Goal: Task Accomplishment & Management: Complete application form

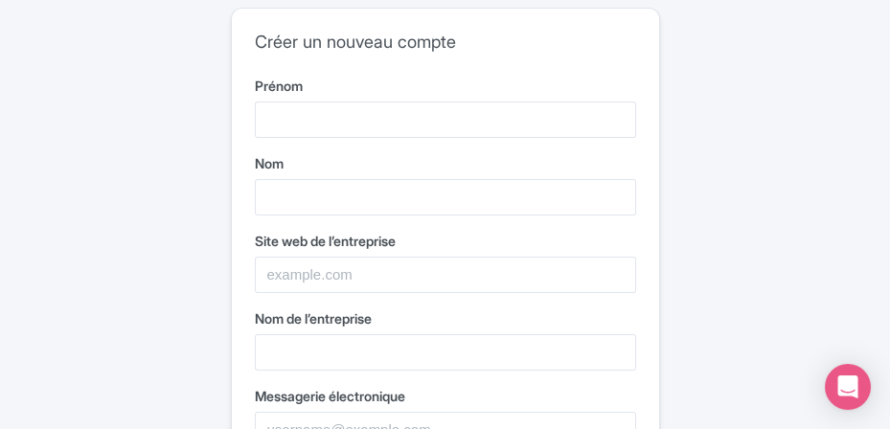
type input "THI"
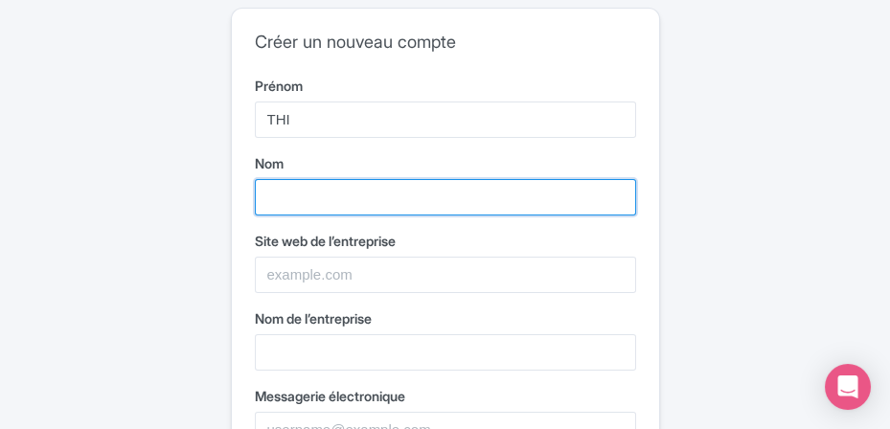
type input "NGUYEN"
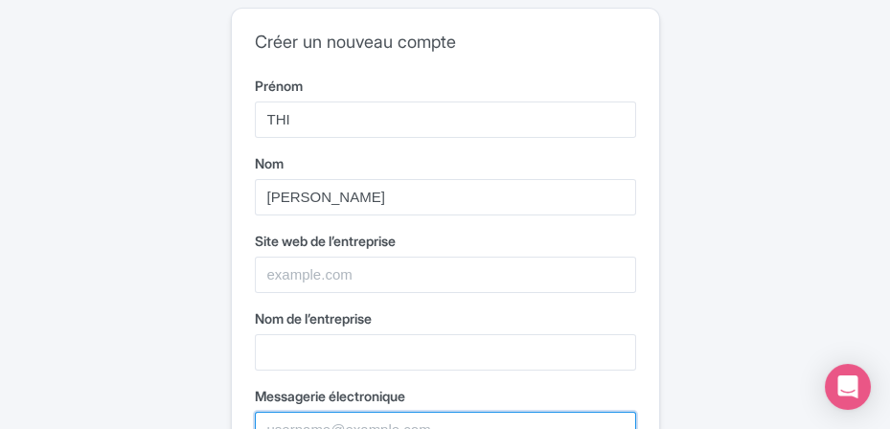
type input "[EMAIL_ADDRESS][DOMAIN_NAME]"
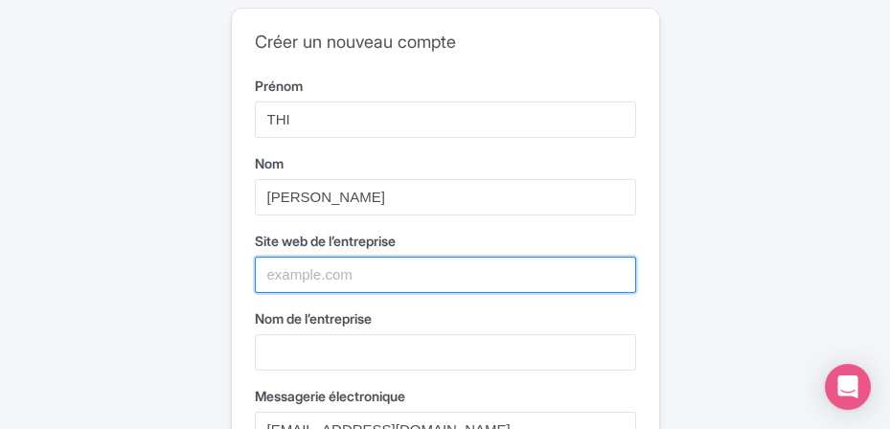
click at [289, 270] on input "Site web de l’entreprise" at bounding box center [445, 275] width 381 height 36
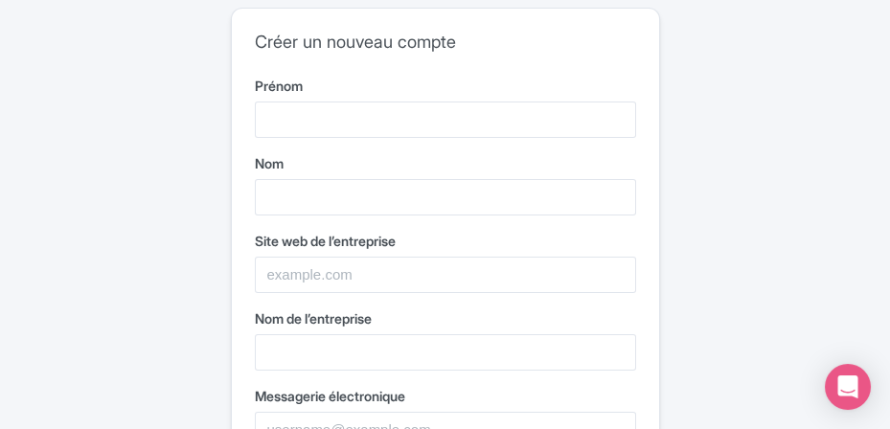
type input "sao chi"
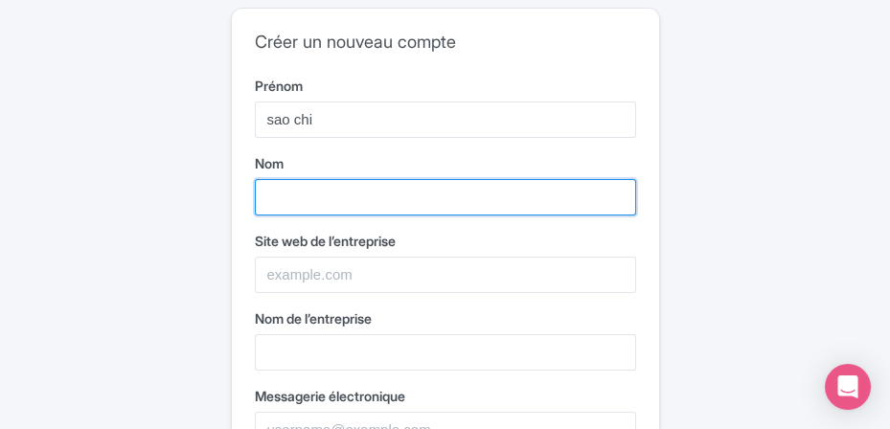
type input "[PERSON_NAME]"
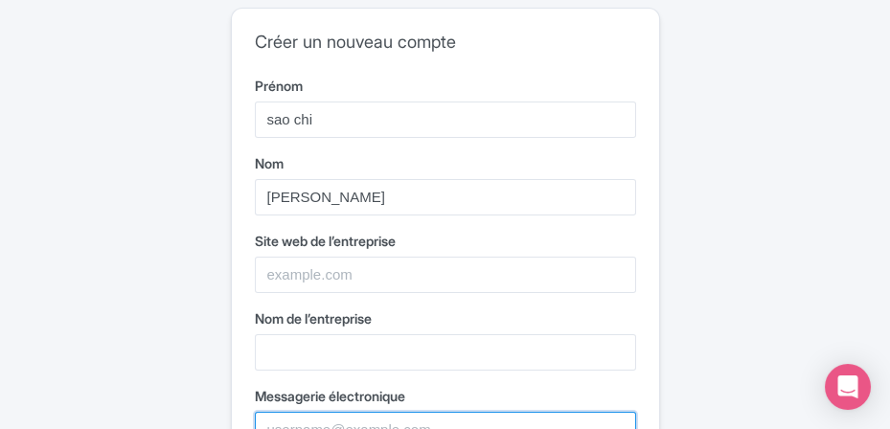
type input "[EMAIL_ADDRESS][DOMAIN_NAME]"
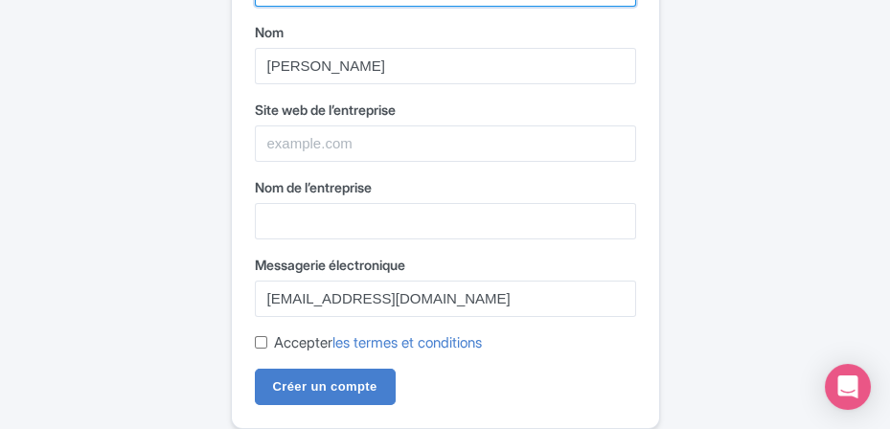
scroll to position [131, 0]
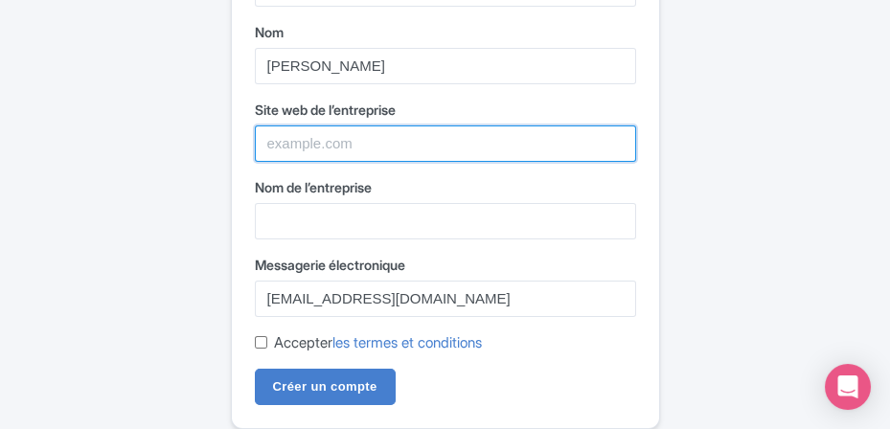
click at [289, 142] on input "Site web de l’entreprise" at bounding box center [445, 143] width 381 height 36
type input "saochi"
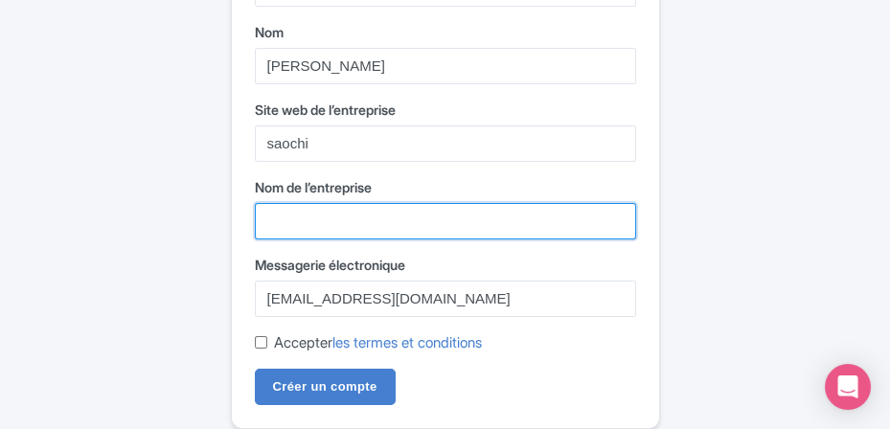
click at [279, 221] on input "Nom de l’entreprise" at bounding box center [445, 221] width 381 height 36
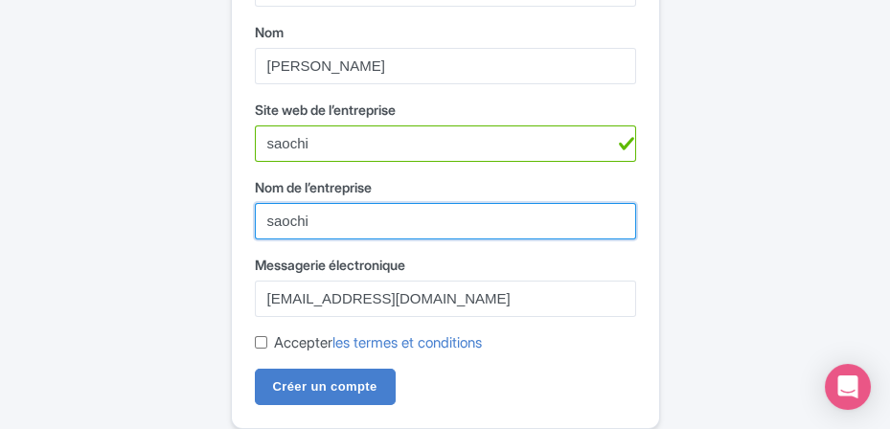
type input "saochi"
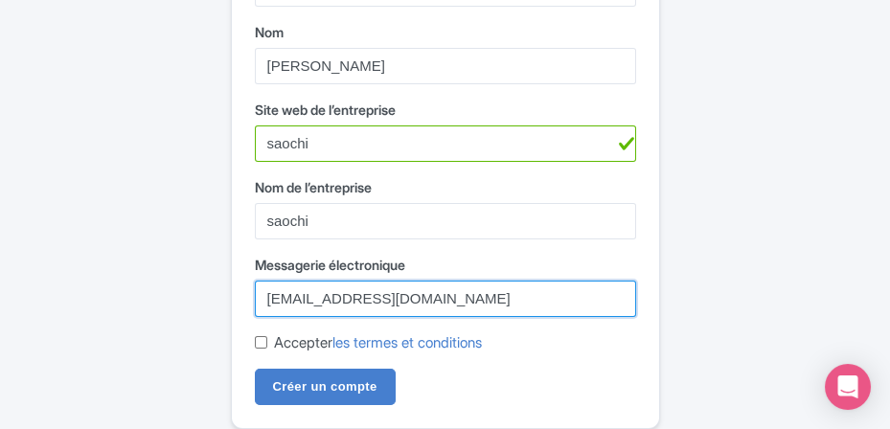
click at [359, 295] on input "[EMAIL_ADDRESS][DOMAIN_NAME]" at bounding box center [445, 299] width 381 height 36
type input "[EMAIL_ADDRESS][DOMAIN_NAME]"
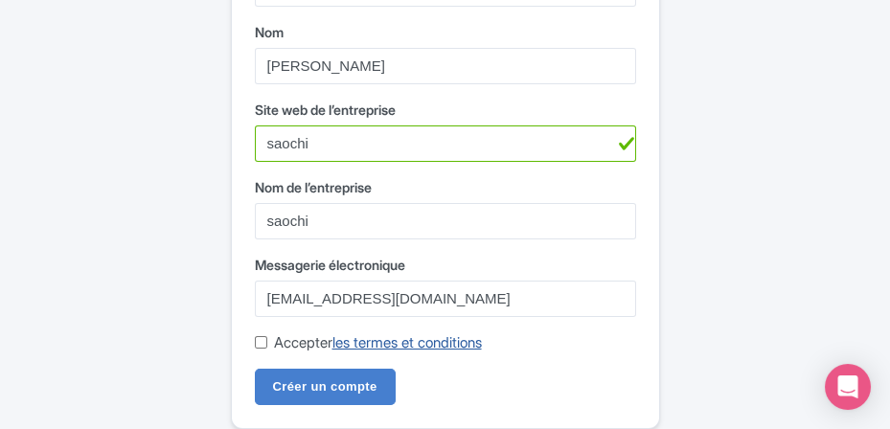
click at [380, 346] on link "les termes et conditions" at bounding box center [406, 342] width 149 height 18
